Goal: Check status: Check status

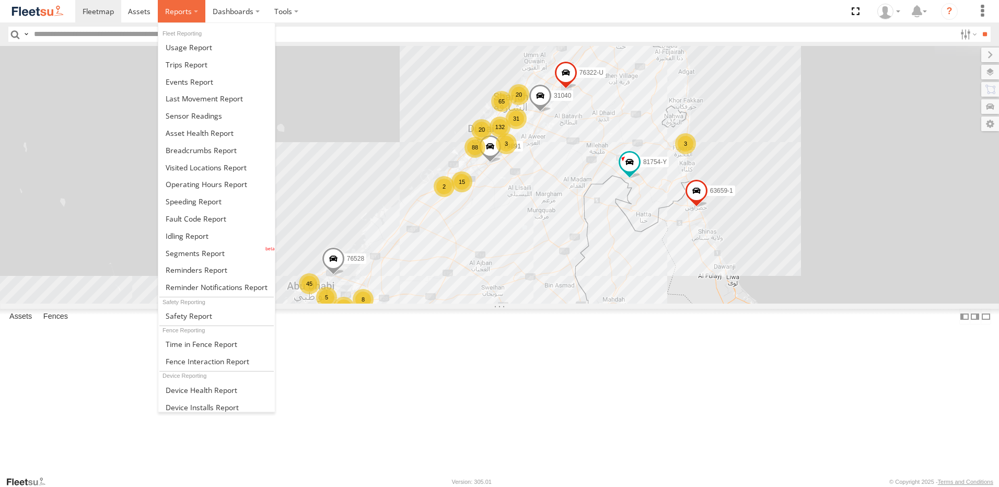
click at [180, 13] on span at bounding box center [178, 11] width 27 height 10
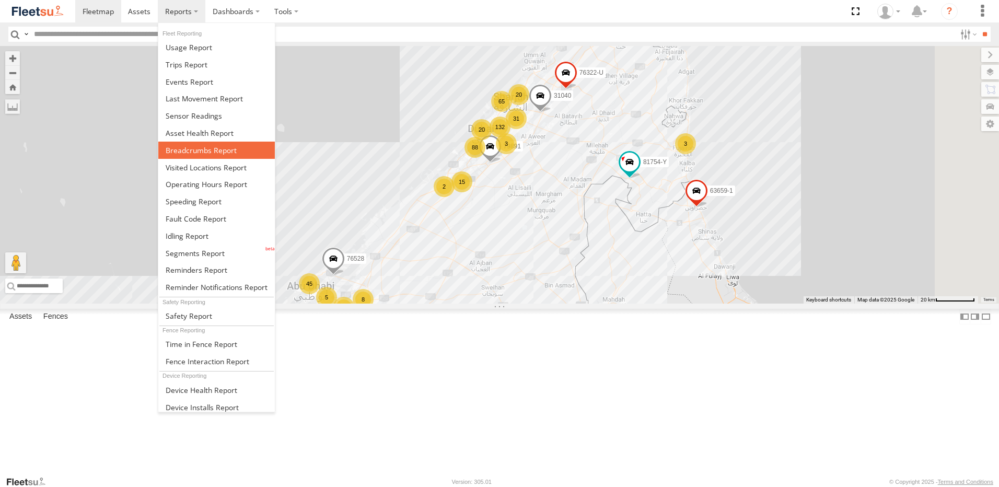
click at [217, 150] on span at bounding box center [201, 150] width 71 height 10
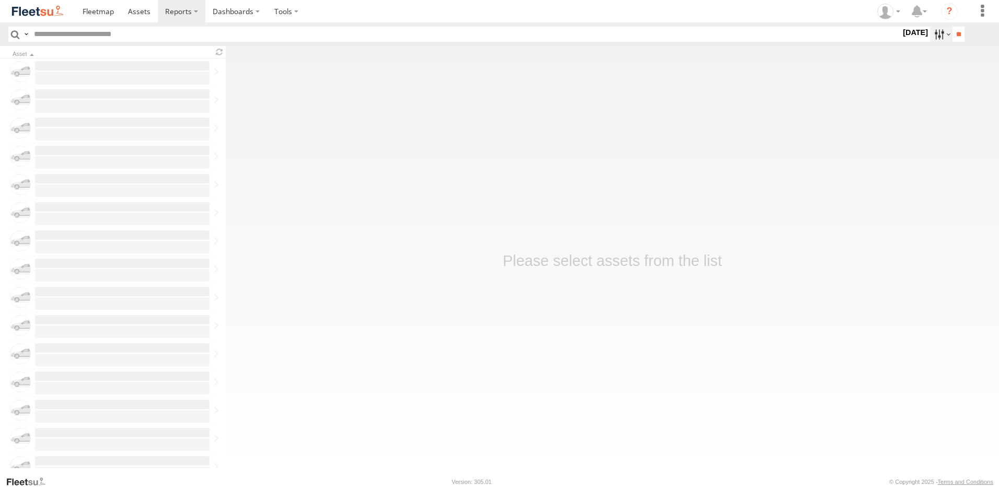
click at [936, 34] on label at bounding box center [941, 34] width 22 height 15
click at [0, 0] on label at bounding box center [0, 0] width 0 height 0
click at [954, 33] on input "**" at bounding box center [958, 34] width 12 height 15
click at [91, 34] on input "text" at bounding box center [465, 34] width 871 height 15
paste input "*****"
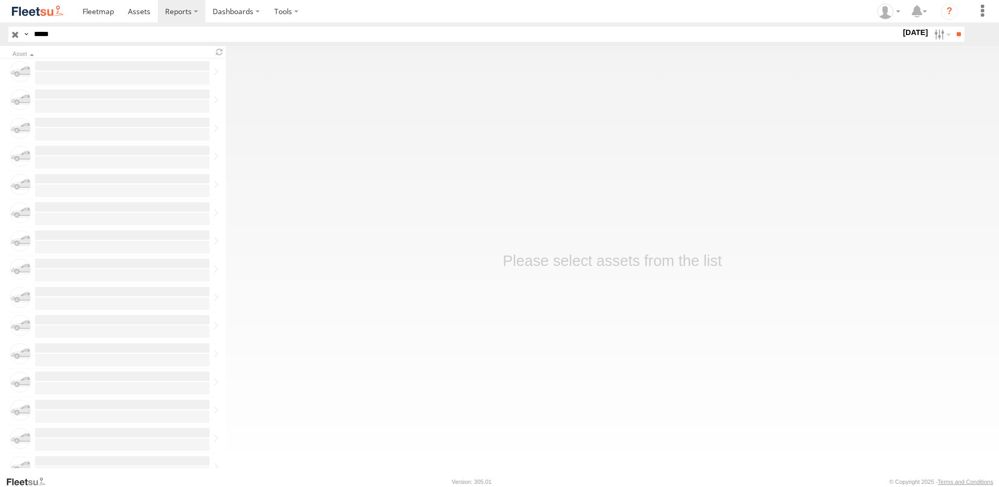
type input "*****"
click at [952, 27] on input "**" at bounding box center [958, 34] width 12 height 15
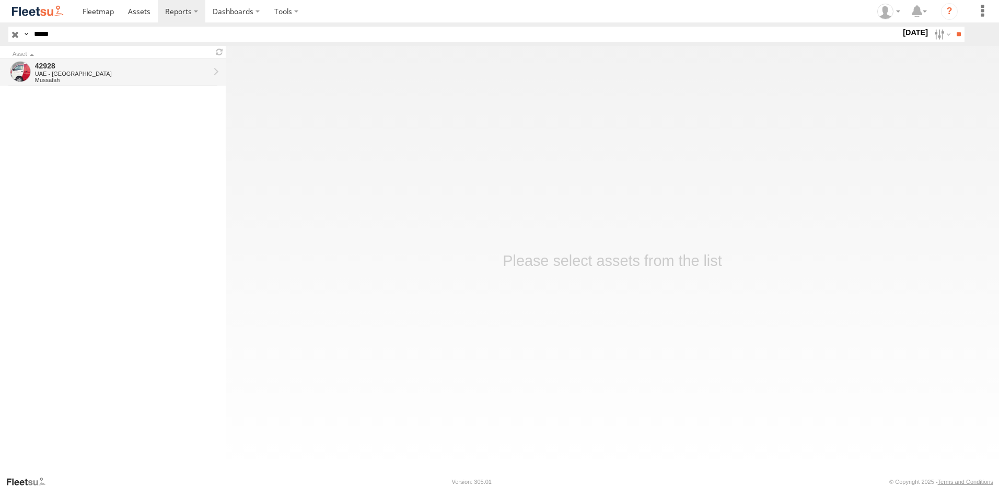
click at [109, 65] on div "42928" at bounding box center [122, 65] width 174 height 9
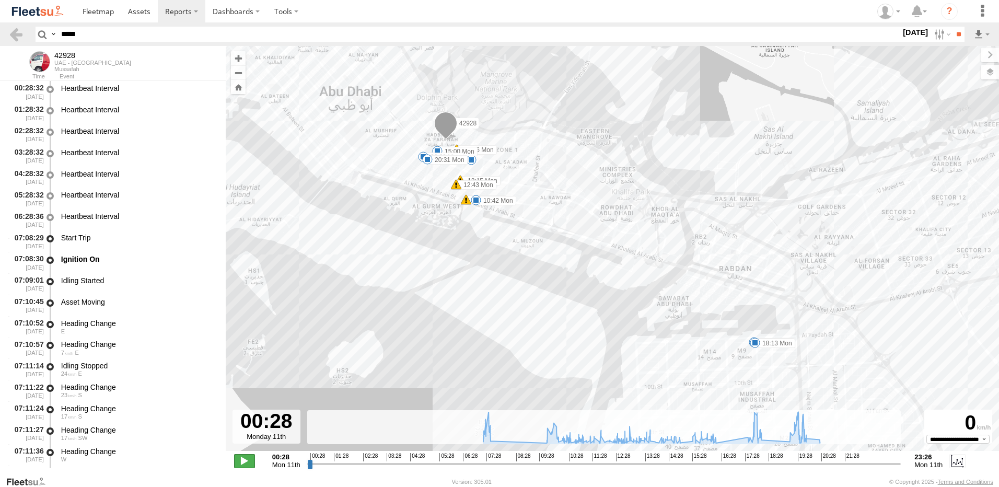
drag, startPoint x: 246, startPoint y: 461, endPoint x: 253, endPoint y: 462, distance: 6.9
click at [247, 461] on span at bounding box center [244, 461] width 21 height 14
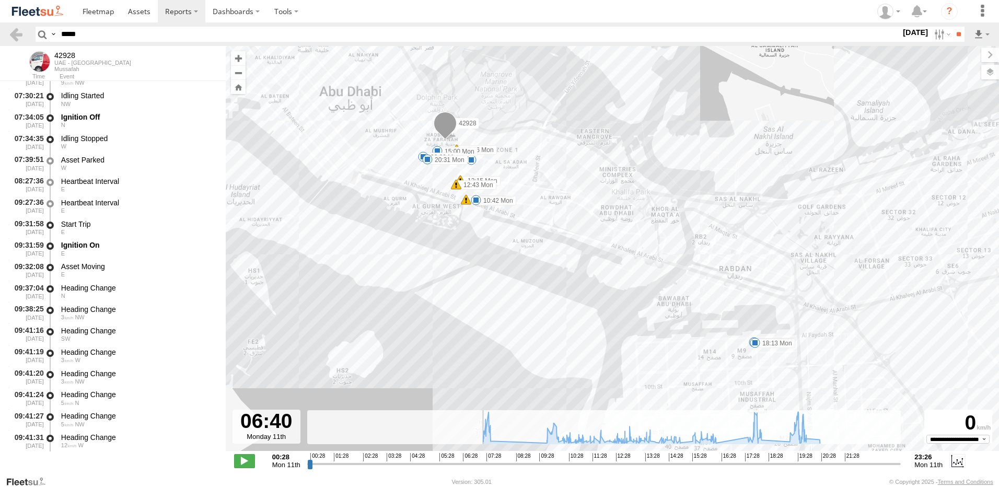
scroll to position [1764, 0]
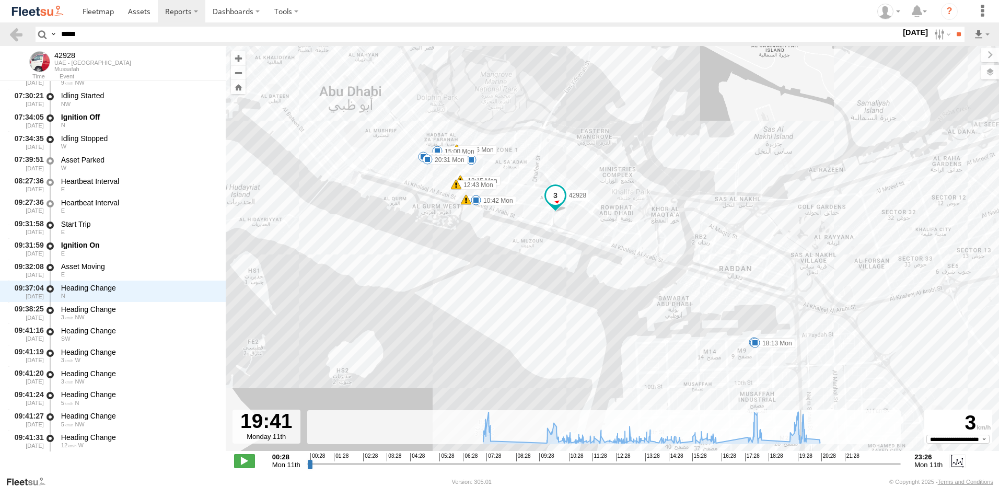
drag, startPoint x: 310, startPoint y: 465, endPoint x: 800, endPoint y: 475, distance: 490.2
click at [800, 469] on input "range" at bounding box center [604, 464] width 594 height 10
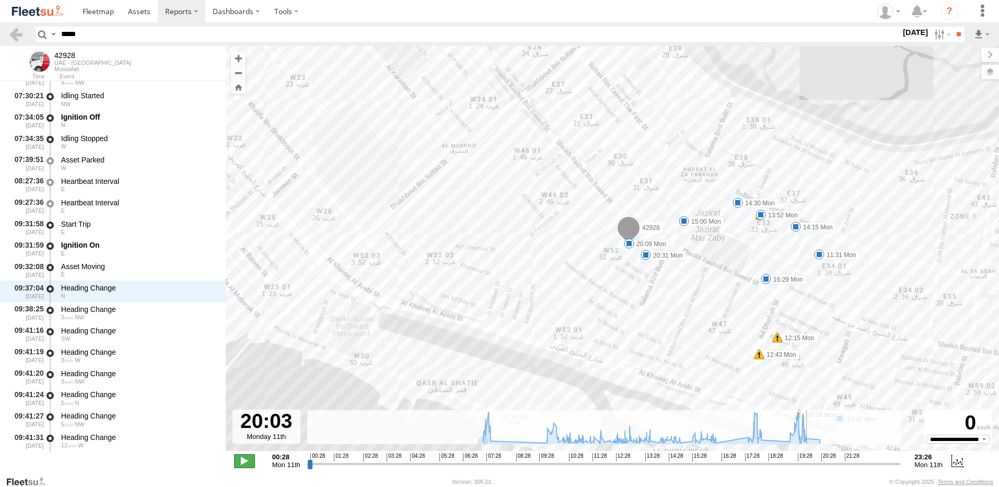
click at [248, 461] on span at bounding box center [244, 461] width 21 height 14
click at [248, 459] on span at bounding box center [244, 461] width 21 height 14
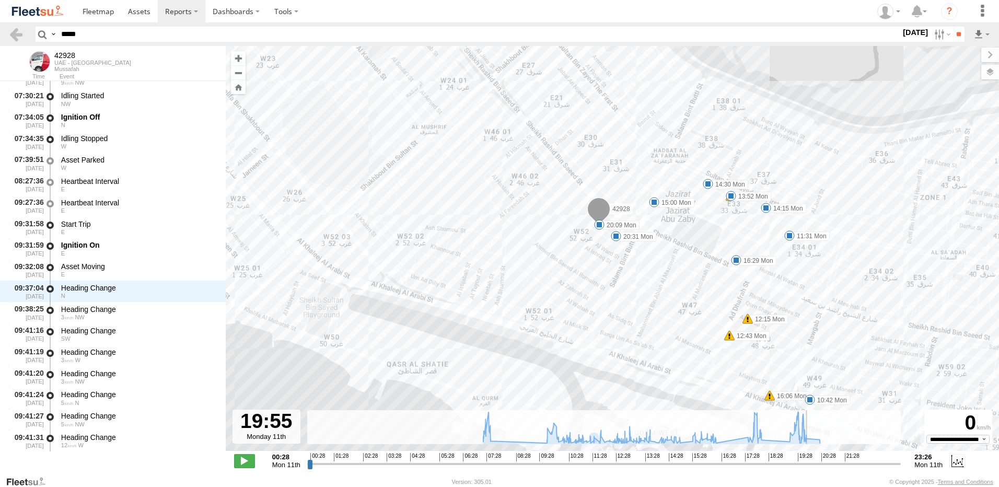
drag, startPoint x: 815, startPoint y: 465, endPoint x: 807, endPoint y: 464, distance: 8.4
click at [807, 464] on input "range" at bounding box center [604, 464] width 594 height 10
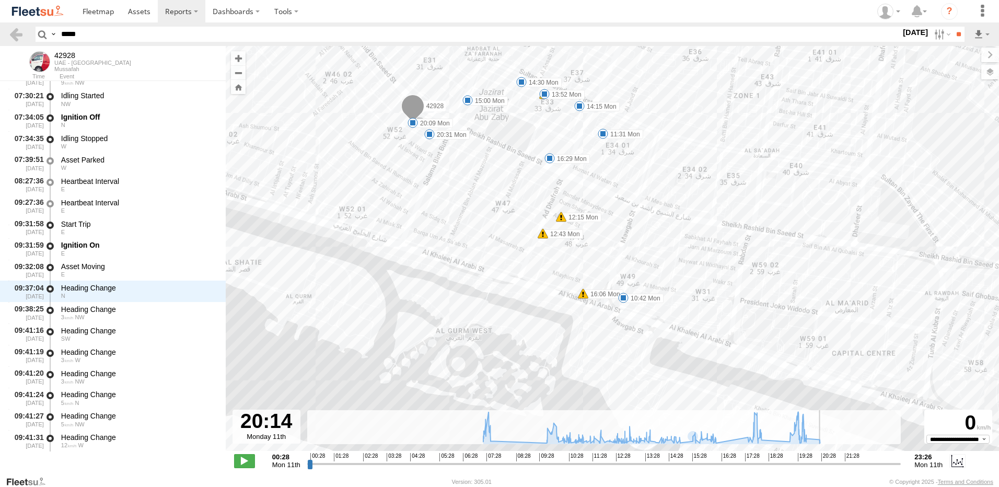
drag, startPoint x: 834, startPoint y: 149, endPoint x: 592, endPoint y: -25, distance: 298.3
click at [592, 0] on html at bounding box center [499, 243] width 999 height 487
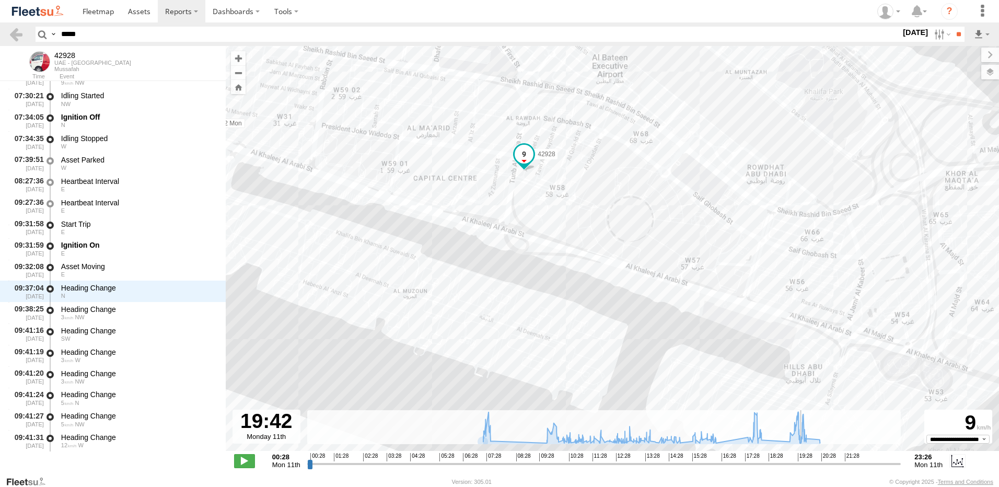
drag, startPoint x: 818, startPoint y: 462, endPoint x: 801, endPoint y: 459, distance: 16.9
click at [801, 459] on input "range" at bounding box center [604, 464] width 594 height 10
drag, startPoint x: 813, startPoint y: 465, endPoint x: 802, endPoint y: 464, distance: 11.0
click at [802, 464] on input "range" at bounding box center [604, 464] width 594 height 10
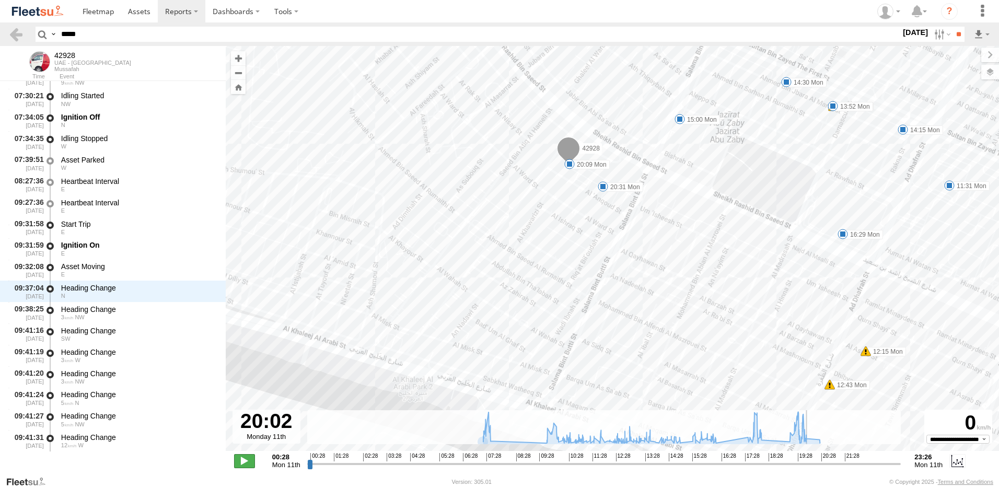
type input "**********"
click at [246, 456] on span at bounding box center [244, 461] width 21 height 14
